Goal: Browse casually

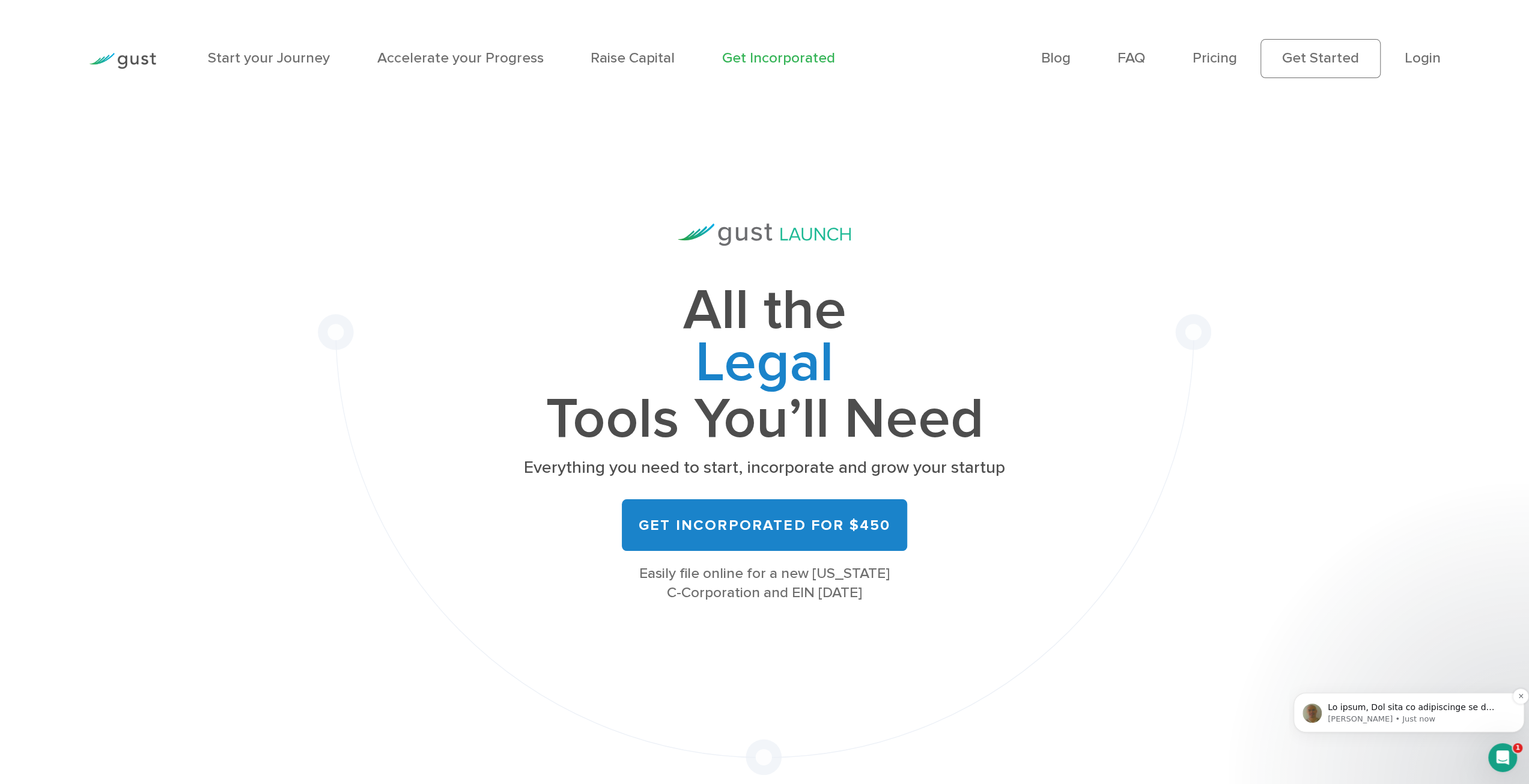
click at [1430, 713] on p "message notification from Robert, Just now. Hi there, The path to fundraising i…" at bounding box center [1419, 708] width 181 height 12
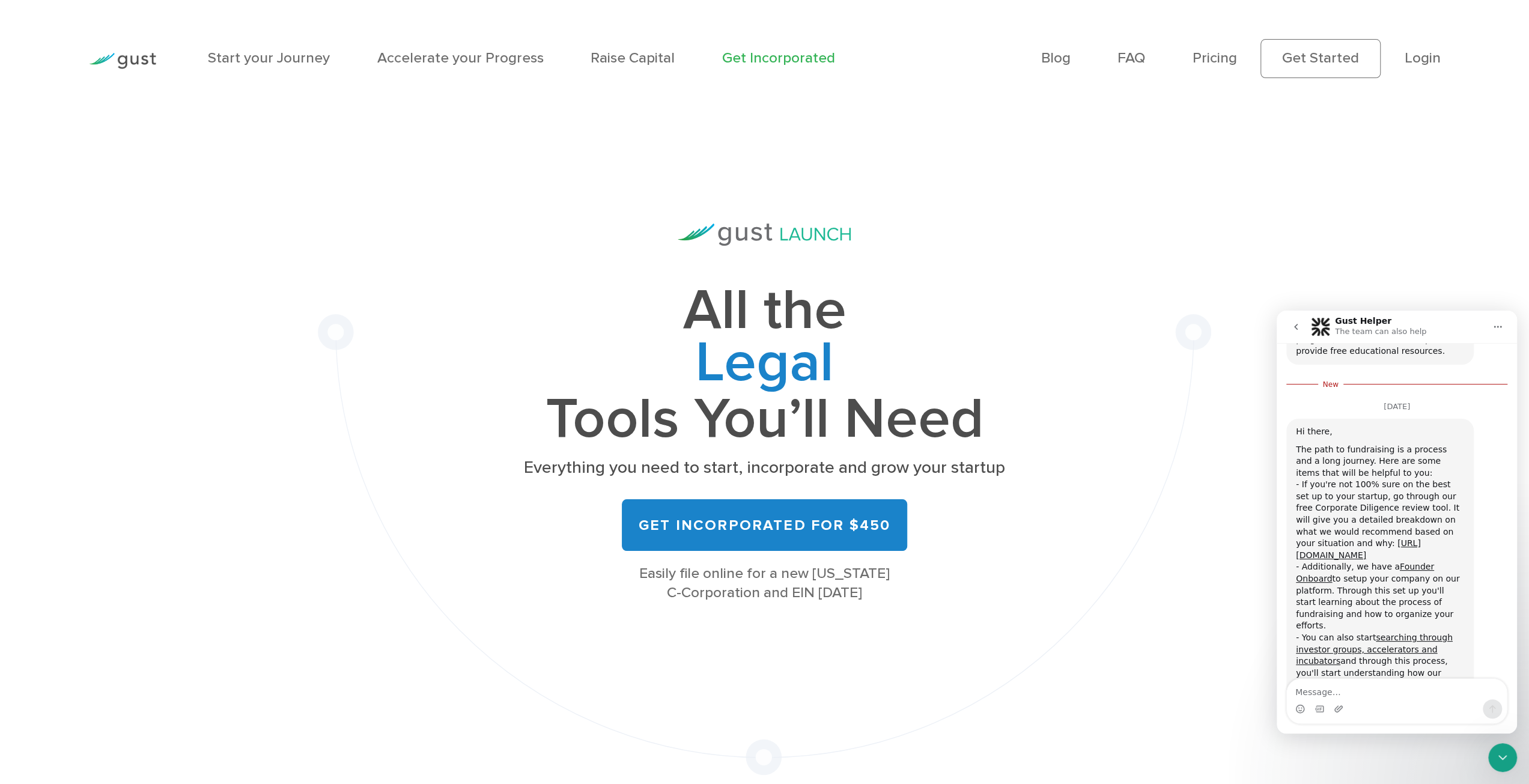
scroll to position [303, 0]
